Goal: Task Accomplishment & Management: Use online tool/utility

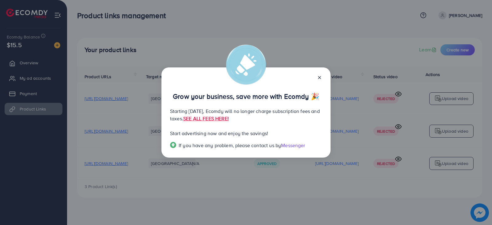
click at [321, 79] on icon at bounding box center [319, 77] width 5 height 5
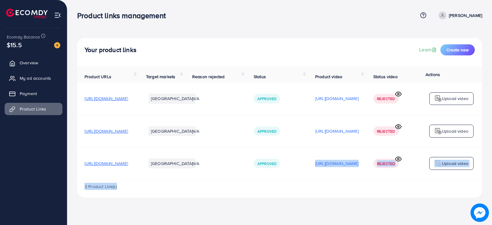
drag, startPoint x: 317, startPoint y: 181, endPoint x: 423, endPoint y: 188, distance: 106.3
click at [423, 188] on div "Product URLs Target markets Reason rejected Status Product video Status video A…" at bounding box center [279, 131] width 405 height 131
click at [366, 179] on td "[URL][DOMAIN_NAME]" at bounding box center [337, 163] width 58 height 32
drag, startPoint x: 388, startPoint y: 181, endPoint x: 441, endPoint y: 180, distance: 52.9
click at [441, 179] on tr "[URL][DOMAIN_NAME] [GEOGRAPHIC_DATA] N/A Approved [URL][DOMAIN_NAME] Rejected U…" at bounding box center [283, 163] width 412 height 32
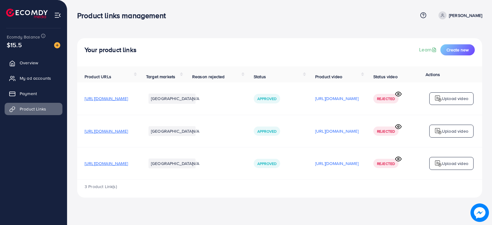
click at [366, 178] on td "[URL][DOMAIN_NAME]" at bounding box center [337, 163] width 58 height 32
click at [198, 9] on div "Product links management Help Center Contact Support Plans and Pricing Term and…" at bounding box center [279, 15] width 405 height 17
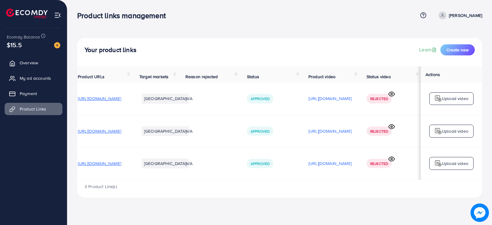
scroll to position [0, 82]
click at [391, 159] on icon at bounding box center [391, 159] width 6 height 6
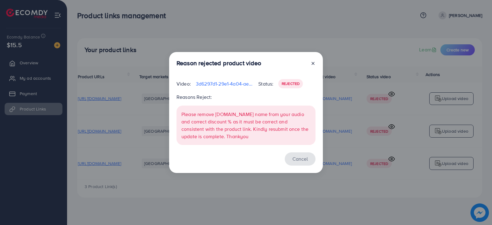
drag, startPoint x: 301, startPoint y: 167, endPoint x: 302, endPoint y: 163, distance: 4.2
click at [302, 163] on div "Reason rejected product video Video: 3d6297d1-29e1-4a04-ae08-11791a543f0d-17590…" at bounding box center [246, 112] width 154 height 121
click at [303, 161] on button "Cancel" at bounding box center [300, 158] width 31 height 13
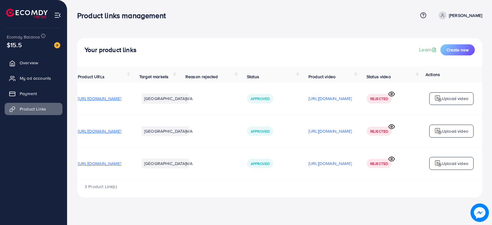
click at [447, 165] on p "Upload video" at bounding box center [455, 163] width 26 height 7
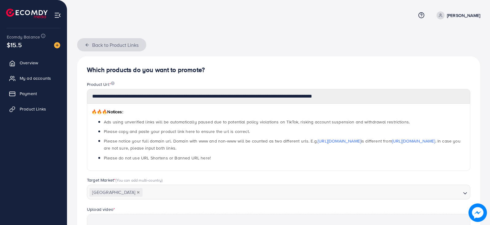
click at [84, 45] on button "Back to Product Links" at bounding box center [111, 44] width 69 height 13
